Goal: Task Accomplishment & Management: Use online tool/utility

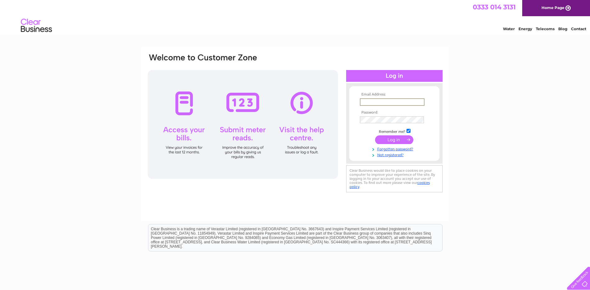
click at [363, 100] on input "text" at bounding box center [392, 101] width 65 height 7
type input "karen.campbell@edrington.com"
click at [386, 138] on input "submit" at bounding box center [394, 139] width 38 height 9
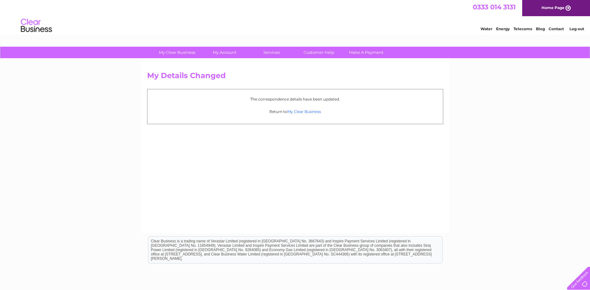
click at [300, 110] on link "My Clear Business" at bounding box center [304, 111] width 34 height 5
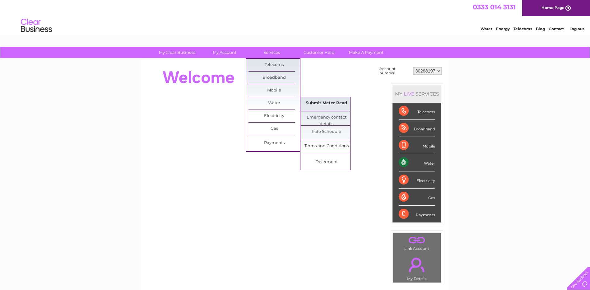
click at [318, 102] on link "Submit Meter Read" at bounding box center [326, 103] width 51 height 12
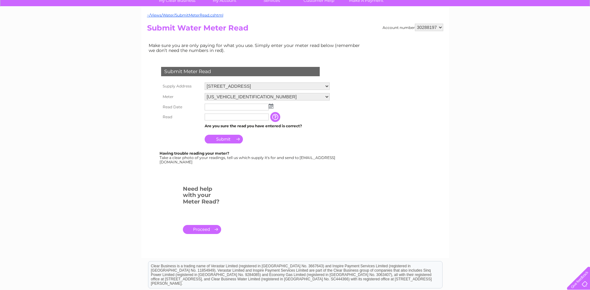
scroll to position [62, 0]
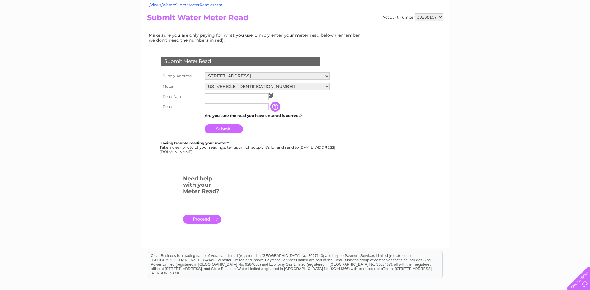
click at [203, 217] on link "." at bounding box center [202, 218] width 38 height 9
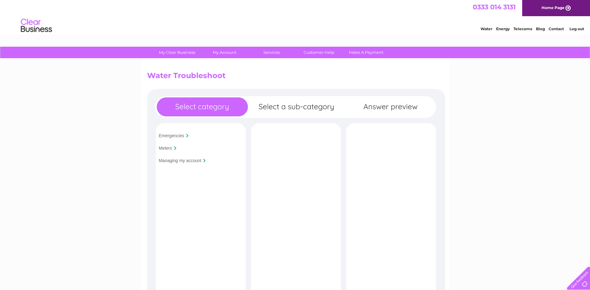
click at [167, 147] on input "Meters" at bounding box center [165, 147] width 13 height 5
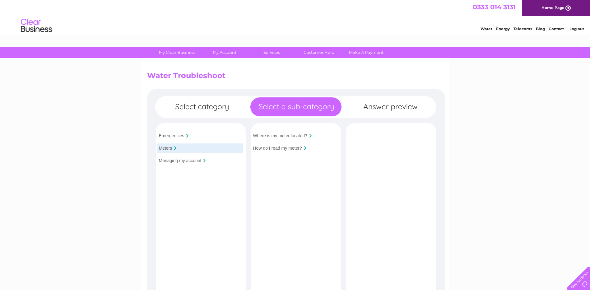
click at [303, 146] on div "How do I read my meter?" at bounding box center [294, 147] width 86 height 9
click at [294, 147] on input "How do I read my meter?" at bounding box center [277, 147] width 49 height 5
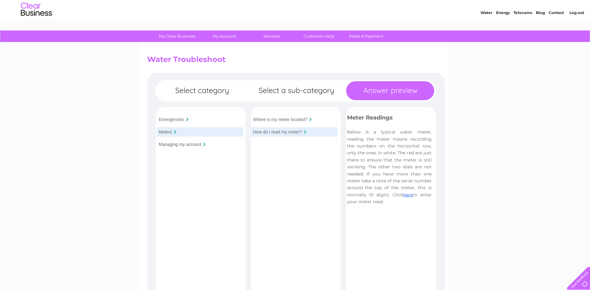
scroll to position [31, 0]
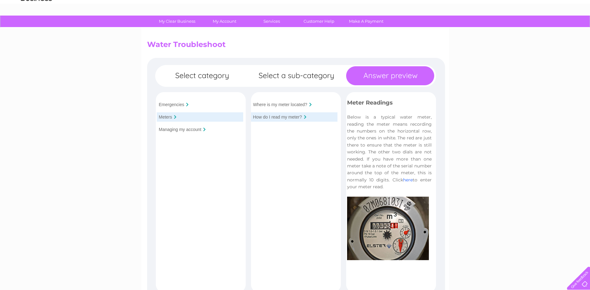
click at [406, 180] on link "here" at bounding box center [408, 180] width 10 height 6
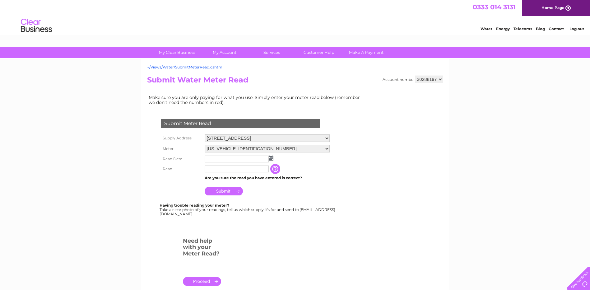
click at [270, 158] on img at bounding box center [271, 157] width 5 height 5
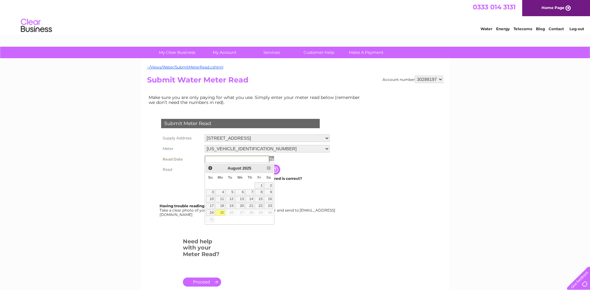
click at [221, 213] on link "25" at bounding box center [220, 212] width 10 height 6
type input "2025/08/25"
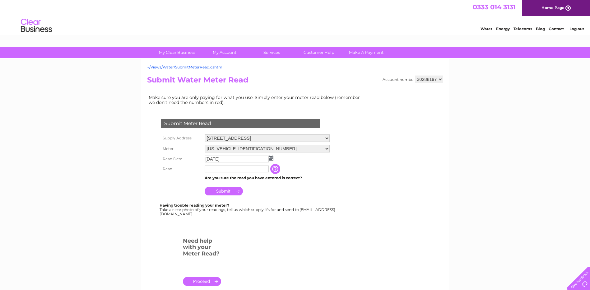
click at [212, 168] on input "text" at bounding box center [236, 168] width 64 height 7
type input "00505"
click at [223, 191] on input "Submit" at bounding box center [223, 191] width 38 height 9
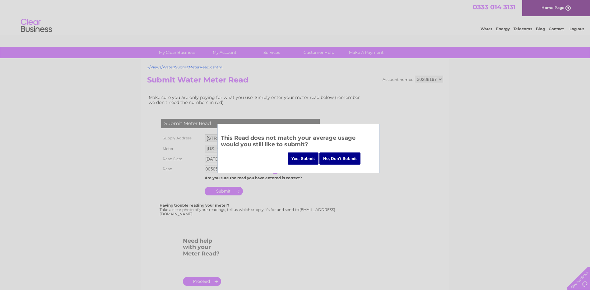
click at [307, 159] on input "Yes, Submit" at bounding box center [302, 158] width 31 height 12
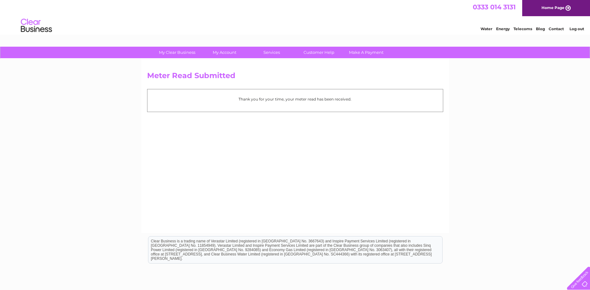
click at [576, 28] on link "Log out" at bounding box center [576, 28] width 15 height 5
